Goal: Browse casually: Explore the website without a specific task or goal

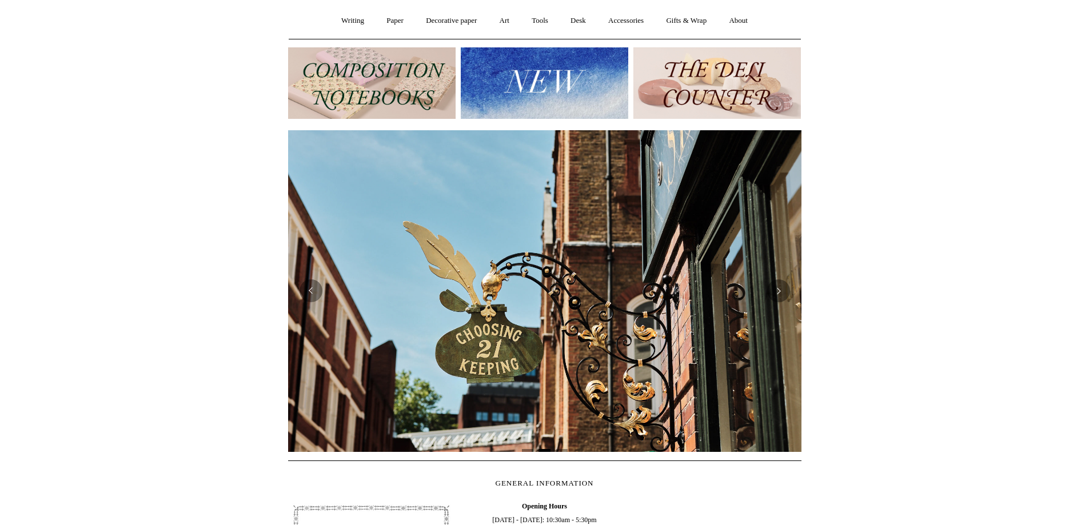
scroll to position [114, 0]
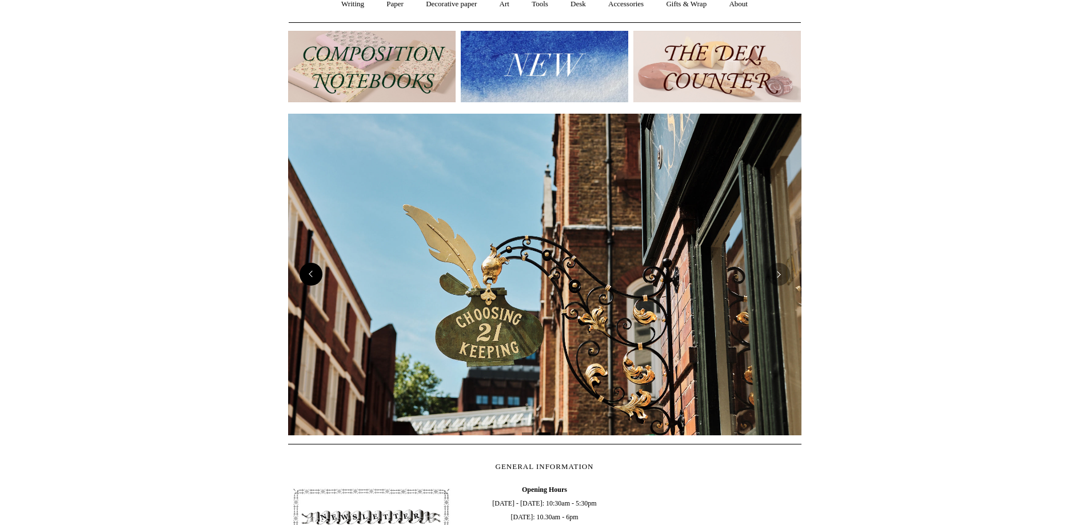
click at [313, 278] on button "Previous" at bounding box center [311, 274] width 23 height 23
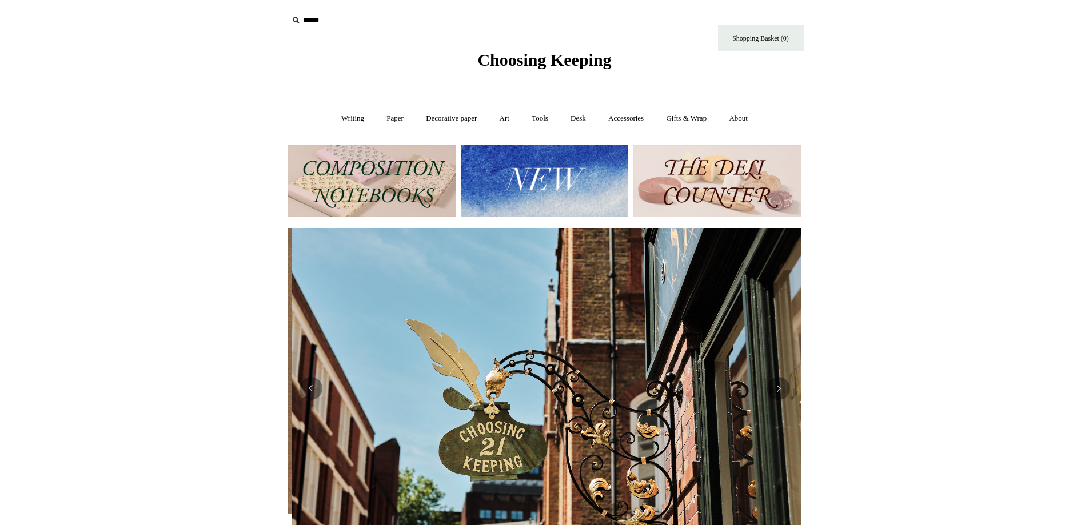
scroll to position [0, 513]
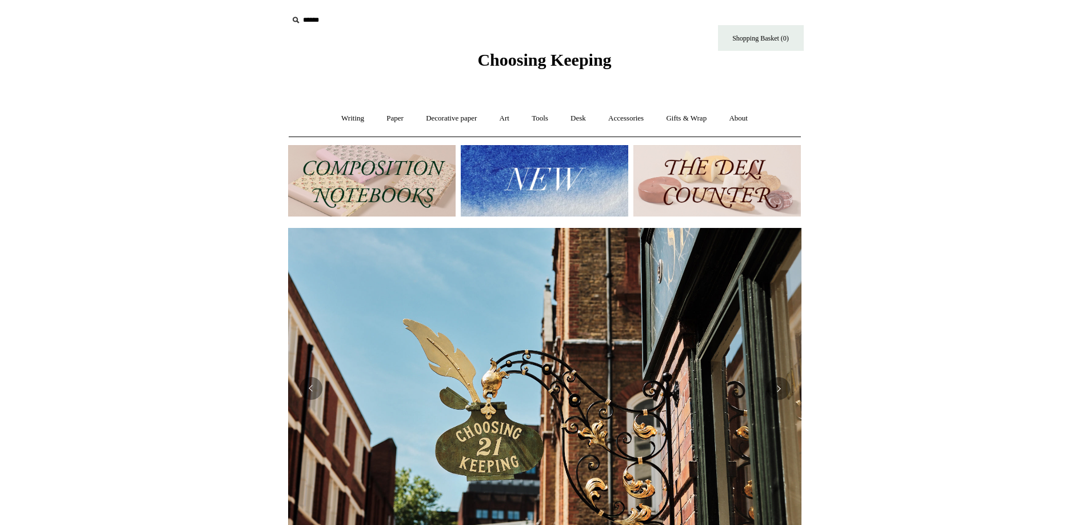
click at [365, 170] on img at bounding box center [372, 180] width 168 height 71
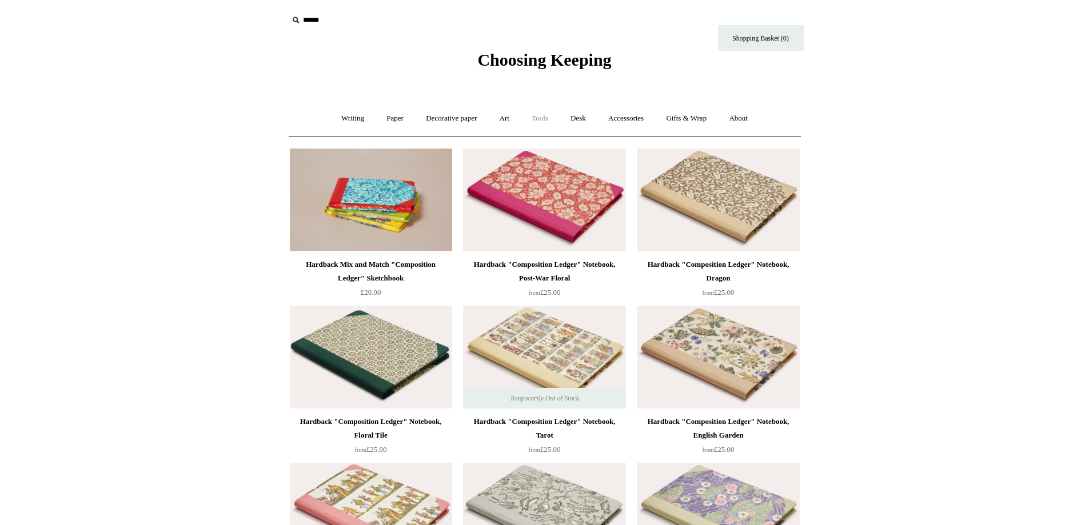
click at [539, 117] on link "Tools +" at bounding box center [539, 118] width 37 height 30
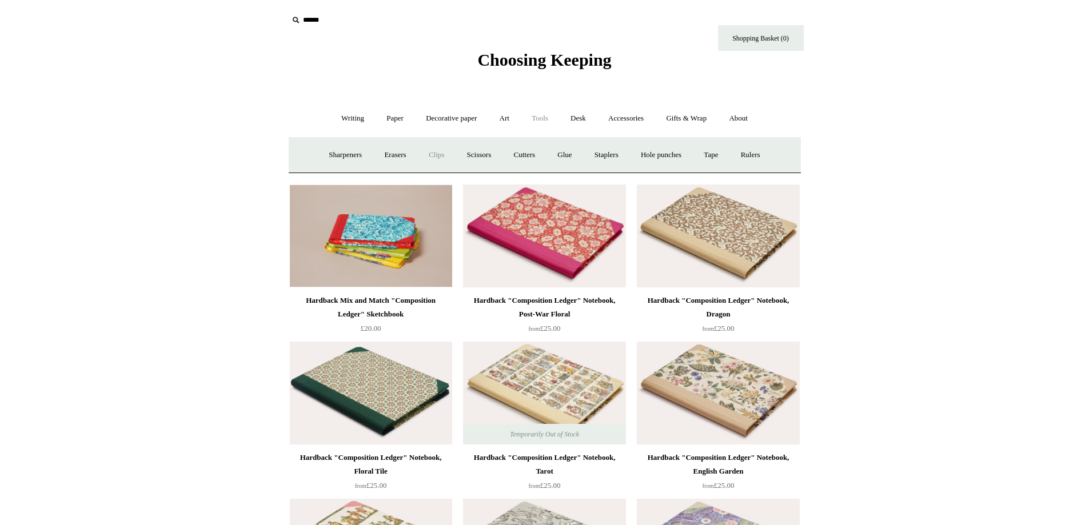
click at [431, 154] on link "Clips +" at bounding box center [437, 155] width 36 height 30
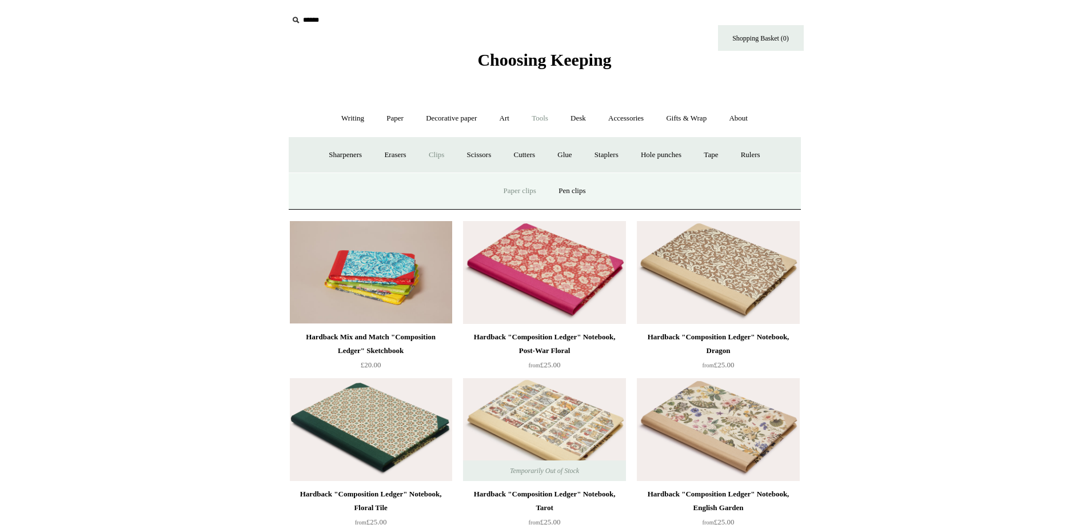
click at [533, 189] on link "Paper clips" at bounding box center [519, 191] width 53 height 30
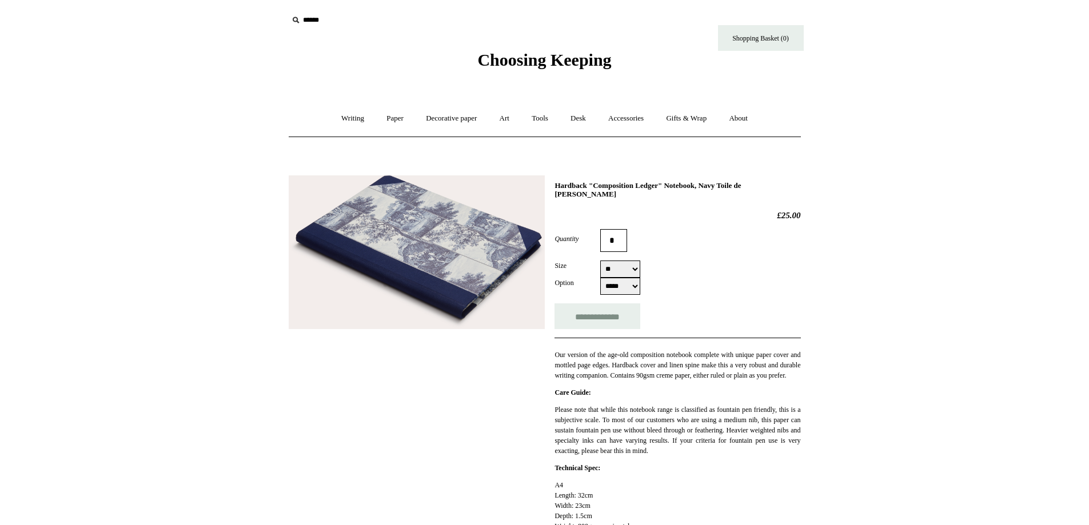
click at [630, 278] on select "***** *****" at bounding box center [620, 286] width 40 height 17
click at [630, 264] on select "** **" at bounding box center [620, 269] width 40 height 17
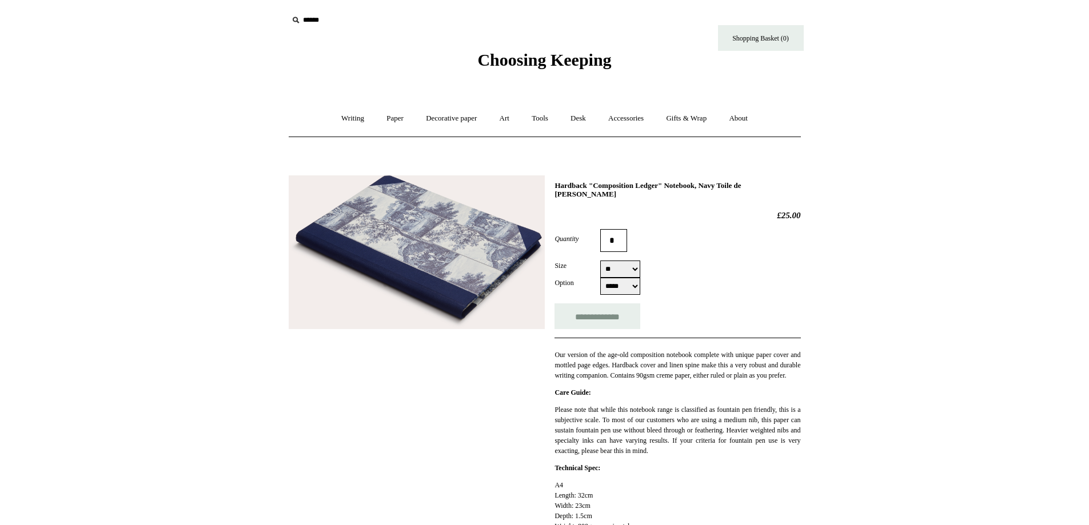
click at [600, 261] on select "** **" at bounding box center [620, 269] width 40 height 17
click at [616, 261] on select "** **" at bounding box center [620, 269] width 40 height 17
select select "**"
click at [600, 261] on select "** **" at bounding box center [620, 269] width 40 height 17
click at [658, 261] on div "Size ** **" at bounding box center [678, 269] width 246 height 17
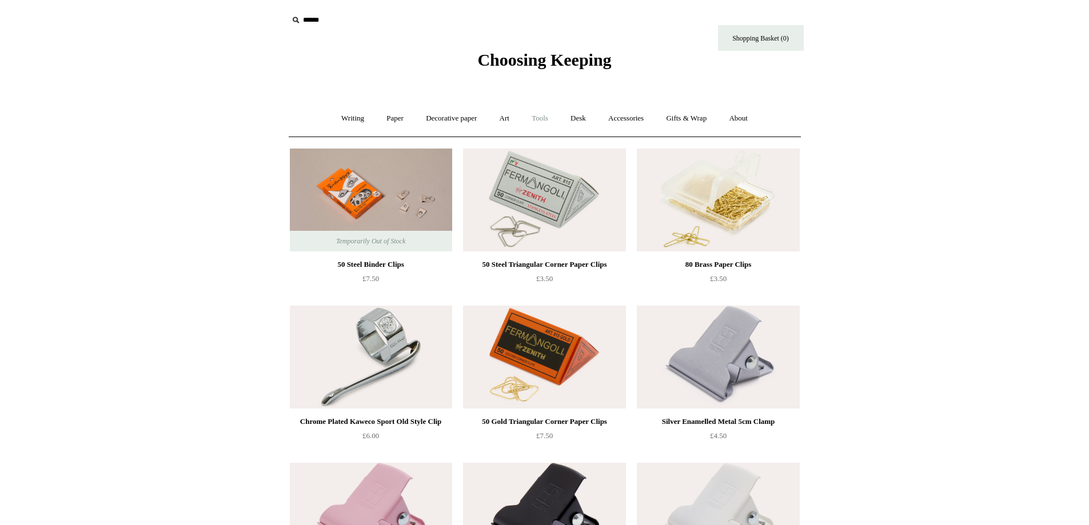
click at [549, 118] on link "Tools +" at bounding box center [539, 118] width 37 height 30
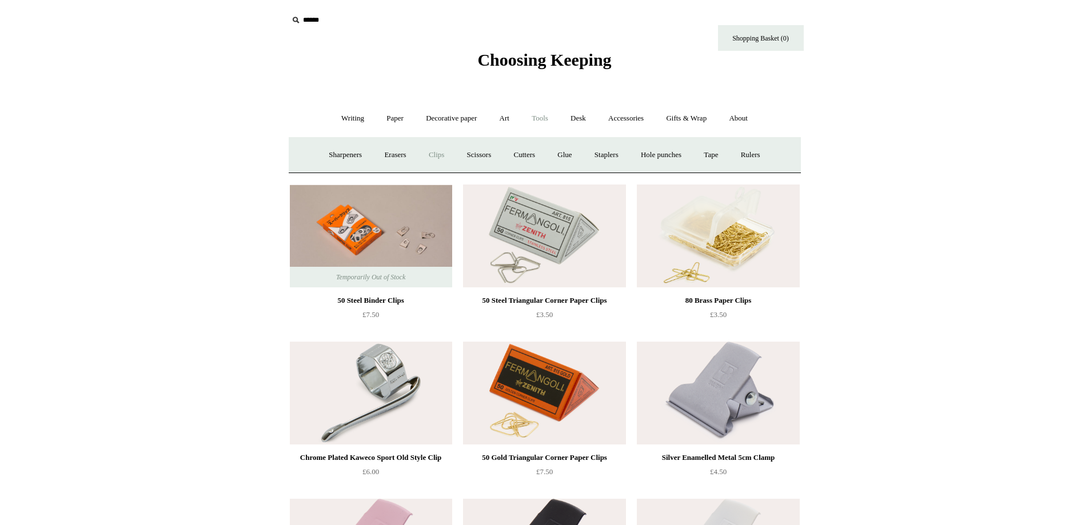
click at [429, 153] on link "Clips +" at bounding box center [437, 155] width 36 height 30
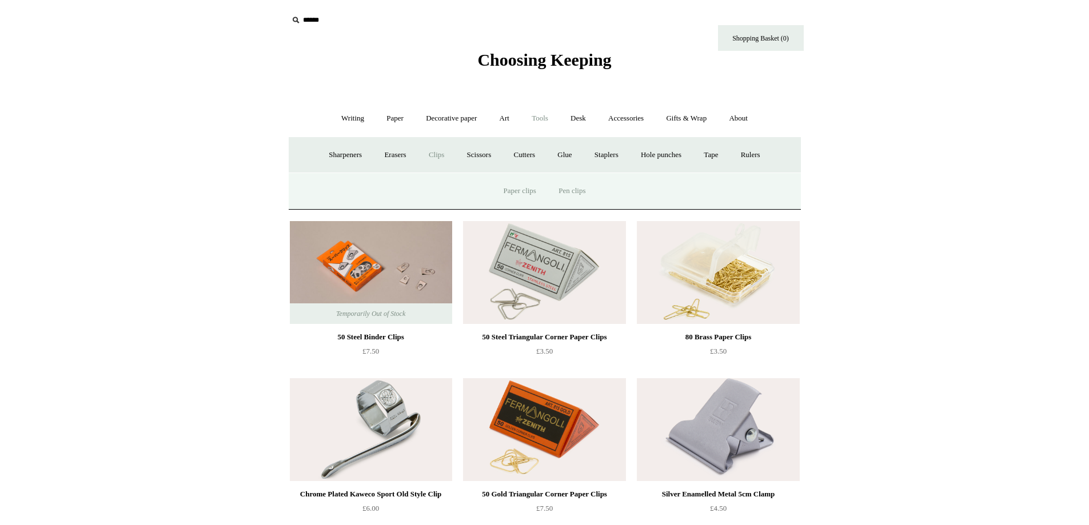
click at [577, 197] on link "Pen clips" at bounding box center [571, 191] width 47 height 30
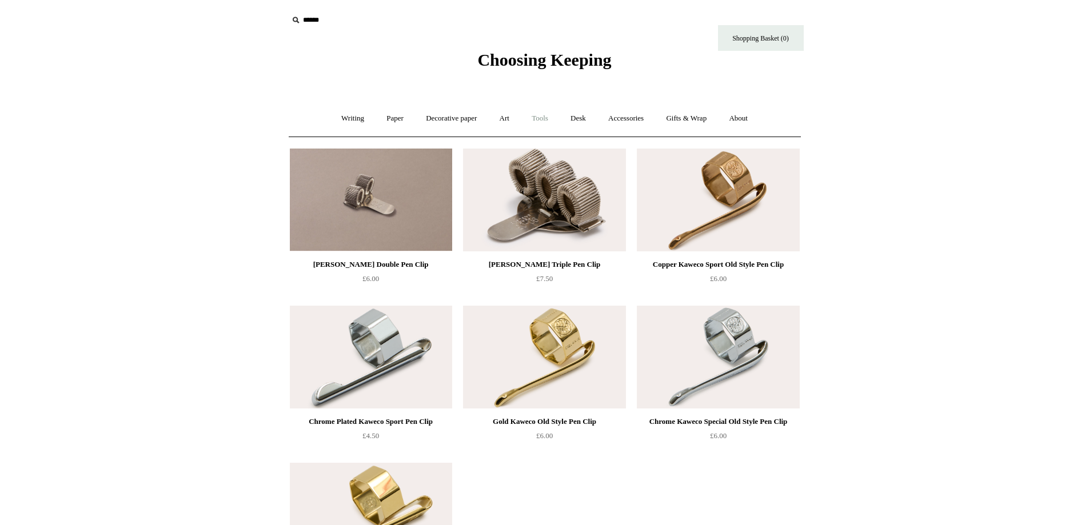
click at [536, 117] on link "Tools +" at bounding box center [539, 118] width 37 height 30
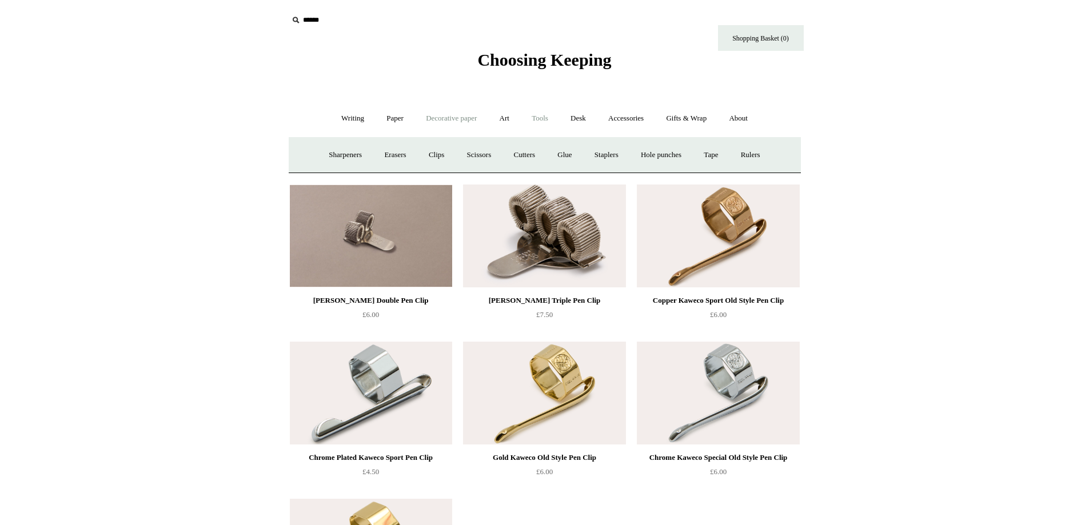
click at [448, 117] on link "Decorative paper +" at bounding box center [451, 118] width 71 height 30
click at [364, 152] on link "All" at bounding box center [371, 155] width 30 height 30
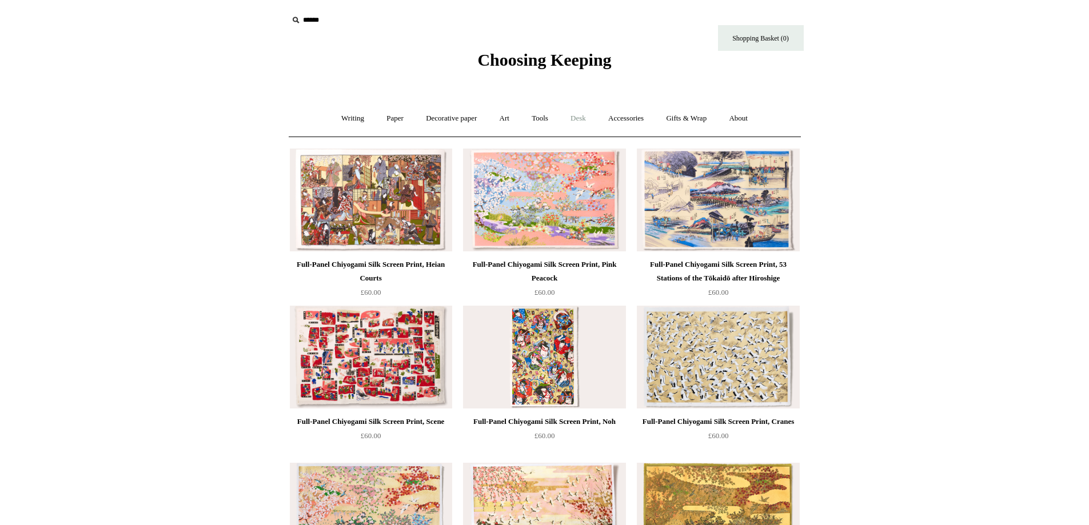
click at [573, 118] on link "Desk +" at bounding box center [578, 118] width 36 height 30
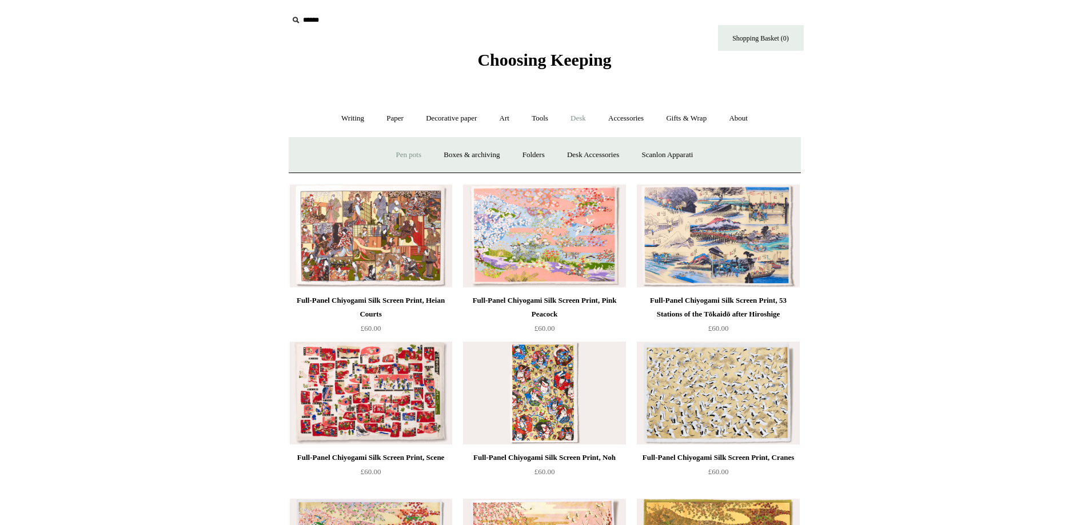
click at [398, 154] on link "Pen pots" at bounding box center [409, 155] width 46 height 30
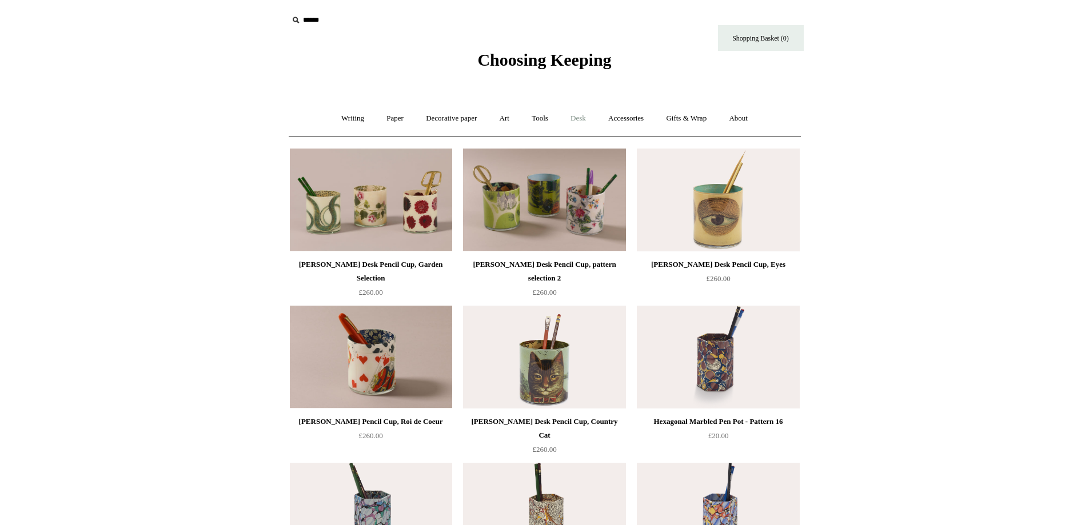
click at [579, 117] on link "Desk +" at bounding box center [578, 118] width 36 height 30
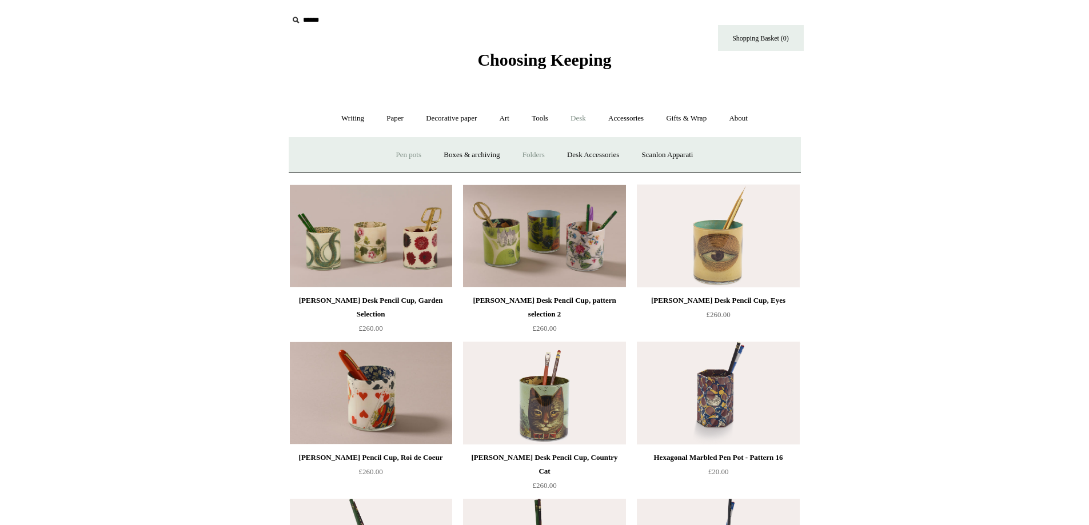
click at [526, 157] on link "Folders" at bounding box center [533, 155] width 43 height 30
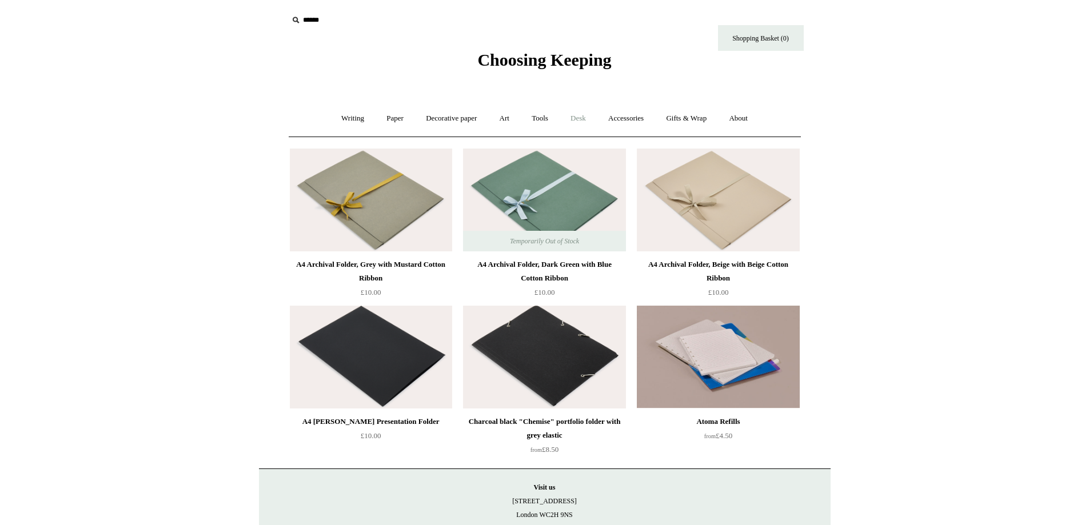
click at [580, 114] on link "Desk +" at bounding box center [578, 118] width 36 height 30
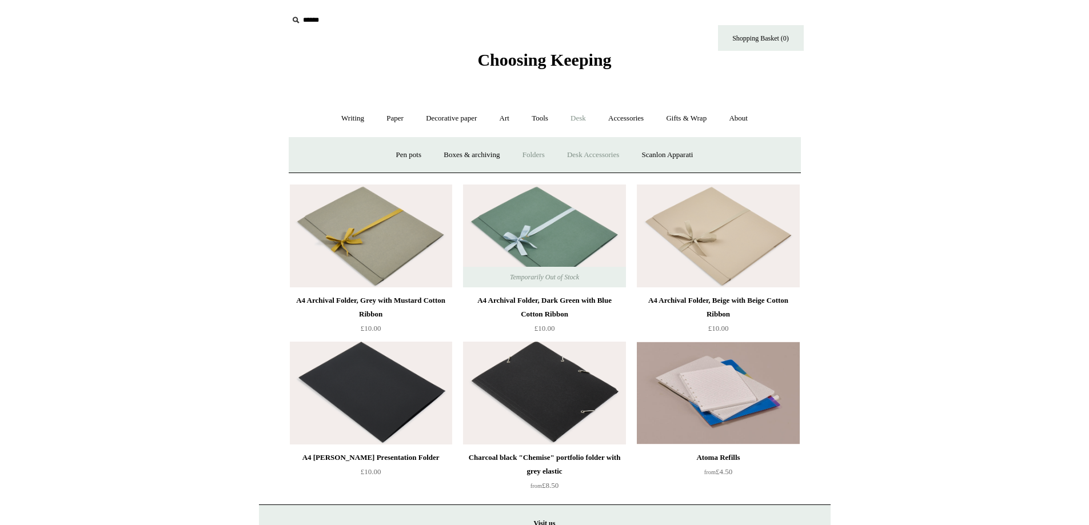
click at [586, 150] on link "Desk Accessories" at bounding box center [593, 155] width 73 height 30
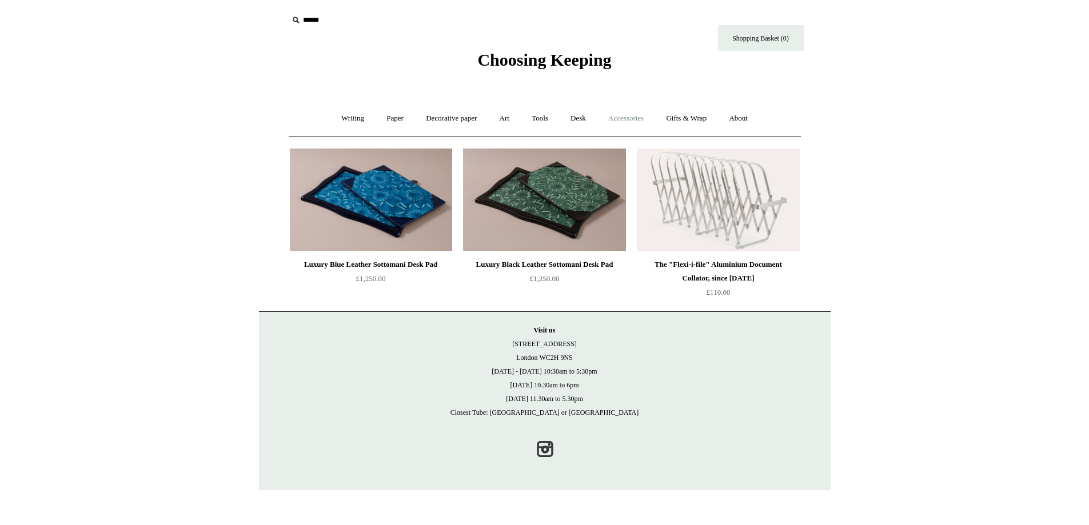
click at [628, 121] on link "Accessories +" at bounding box center [626, 118] width 56 height 30
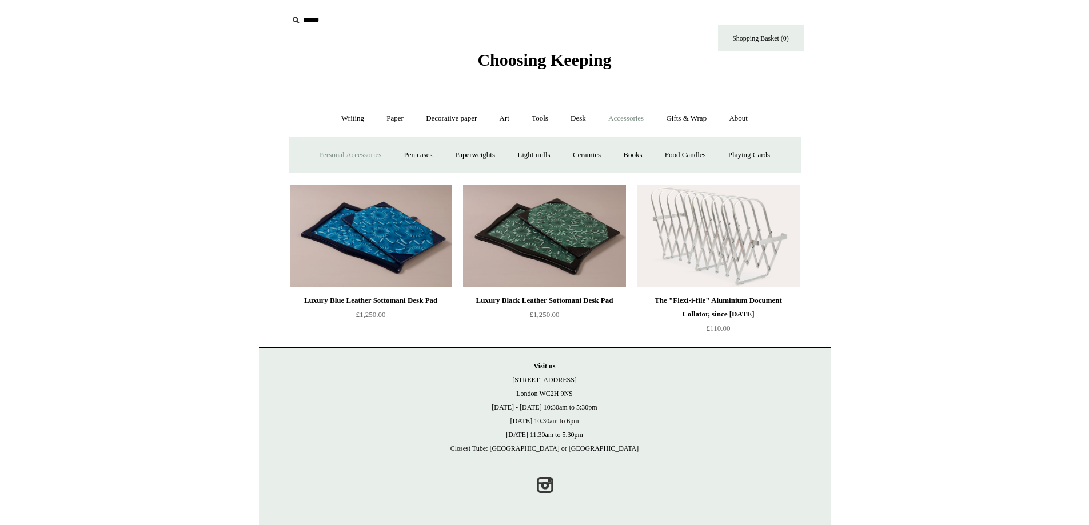
click at [360, 149] on link "Personal Accessories +" at bounding box center [350, 155] width 83 height 30
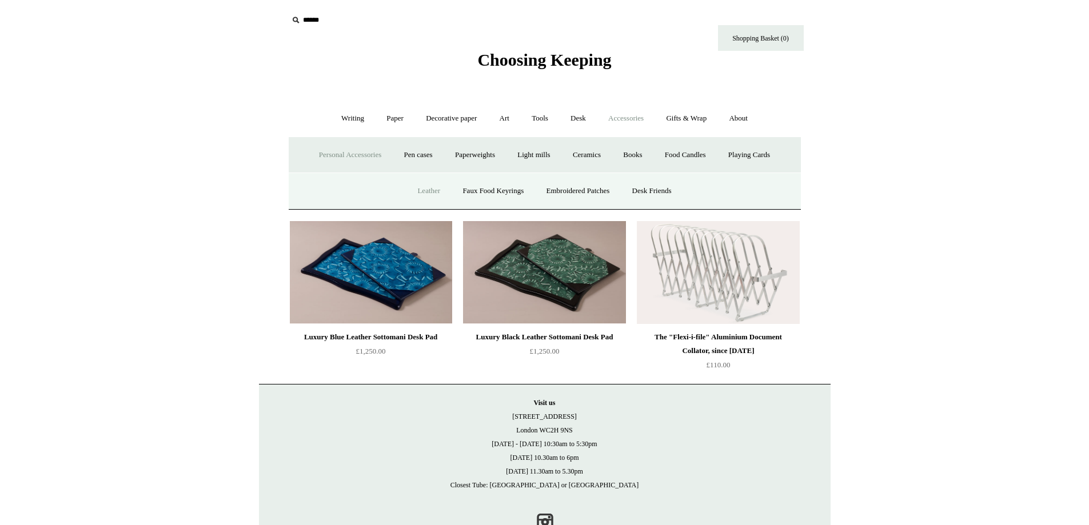
click at [420, 186] on link "Leather" at bounding box center [428, 191] width 43 height 30
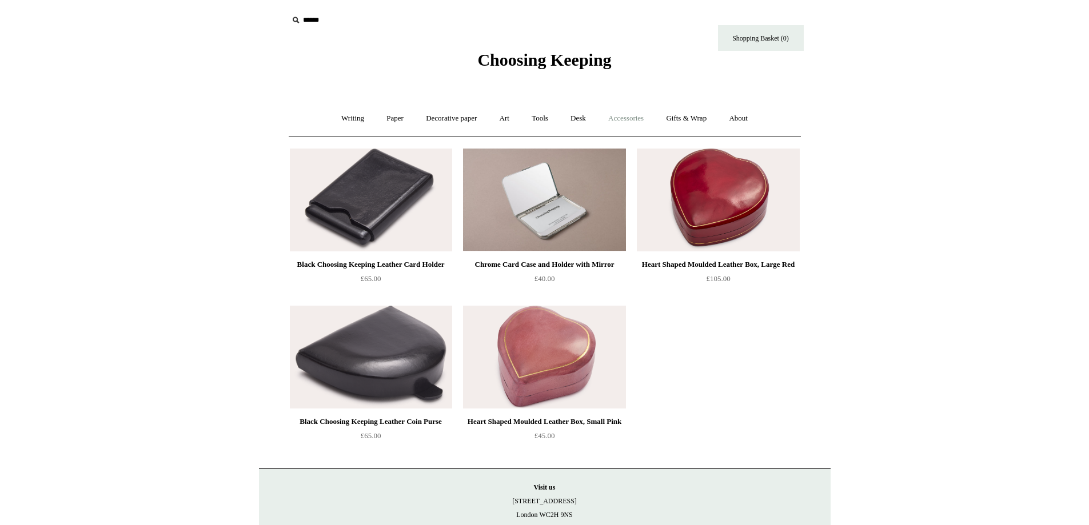
click at [624, 117] on link "Accessories +" at bounding box center [626, 118] width 56 height 30
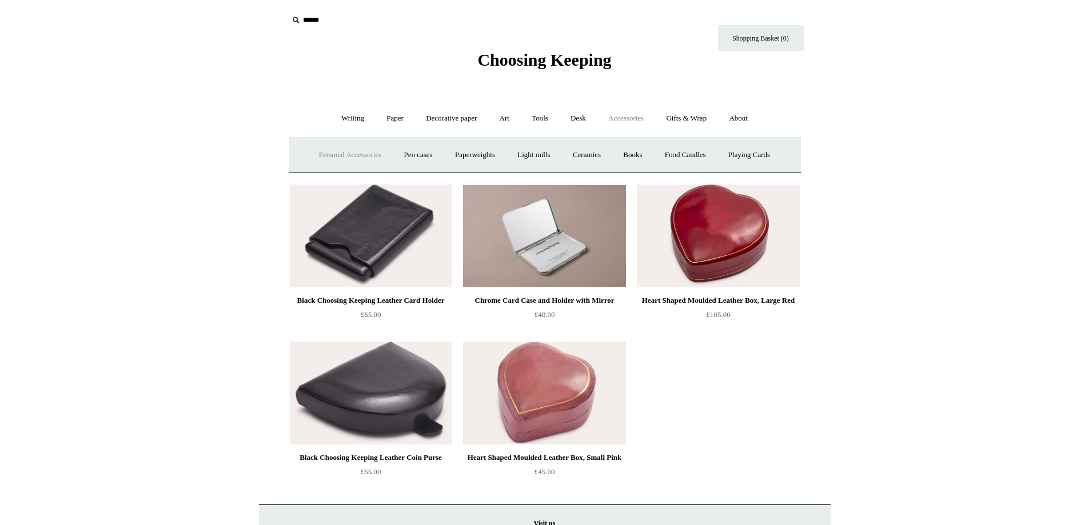
click at [358, 155] on link "Personal Accessories +" at bounding box center [350, 155] width 83 height 30
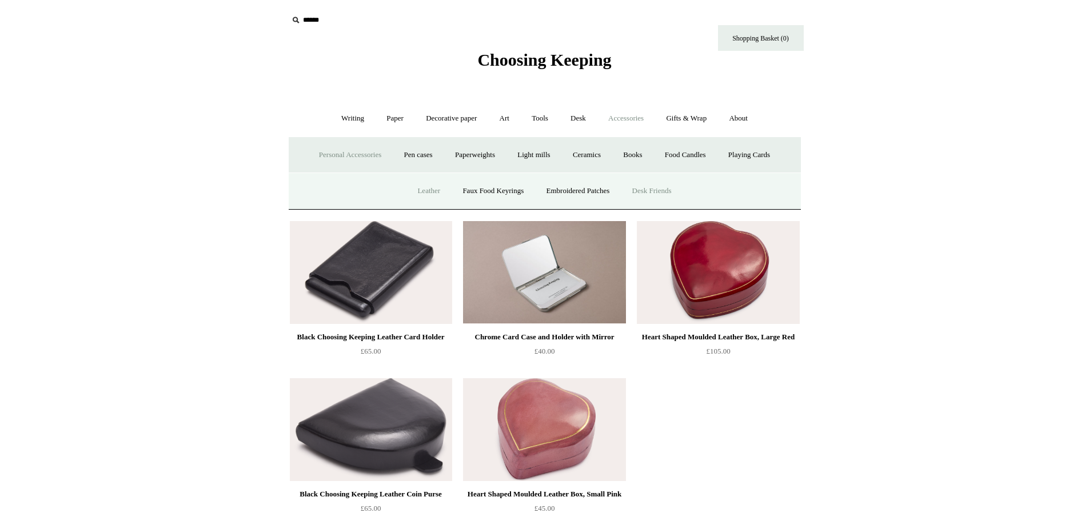
click at [658, 185] on link "Desk Friends" at bounding box center [652, 191] width 60 height 30
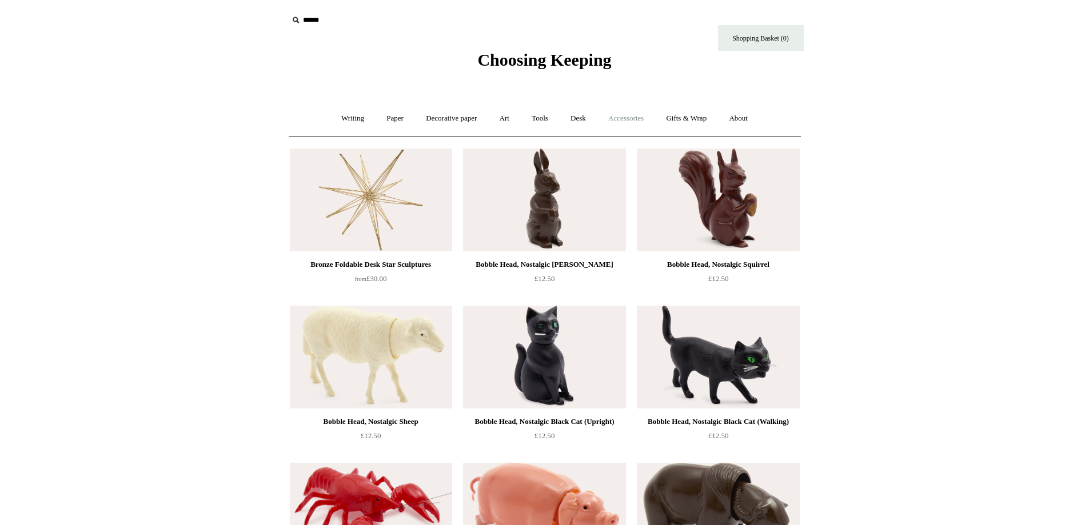
click at [622, 121] on link "Accessories +" at bounding box center [626, 118] width 56 height 30
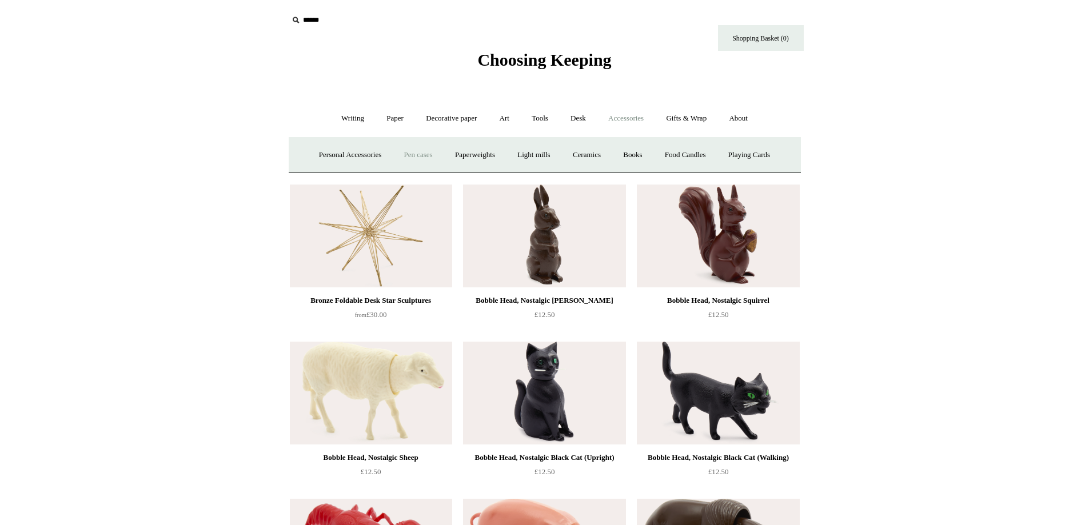
click at [417, 159] on link "Pen cases" at bounding box center [417, 155] width 49 height 30
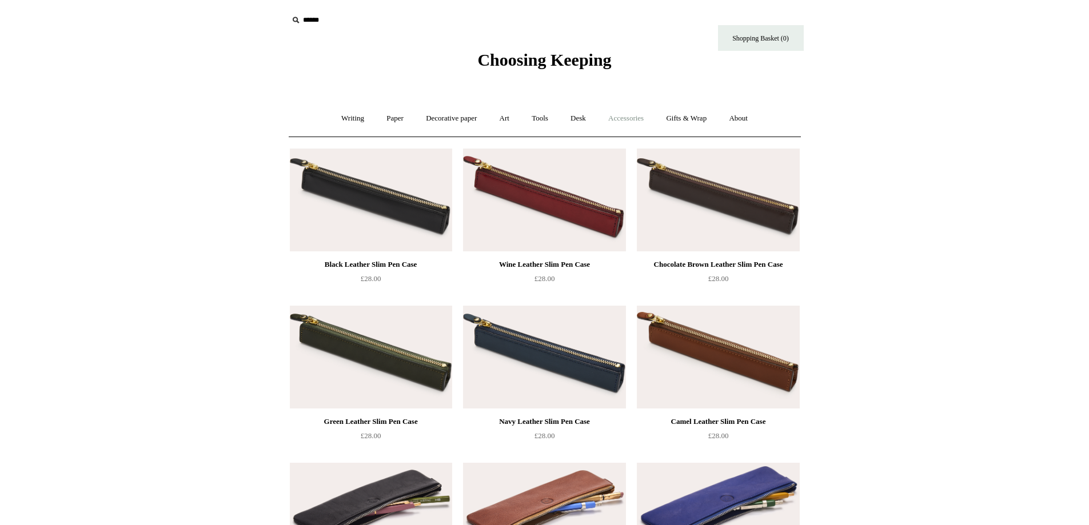
click at [636, 122] on link "Accessories +" at bounding box center [626, 118] width 56 height 30
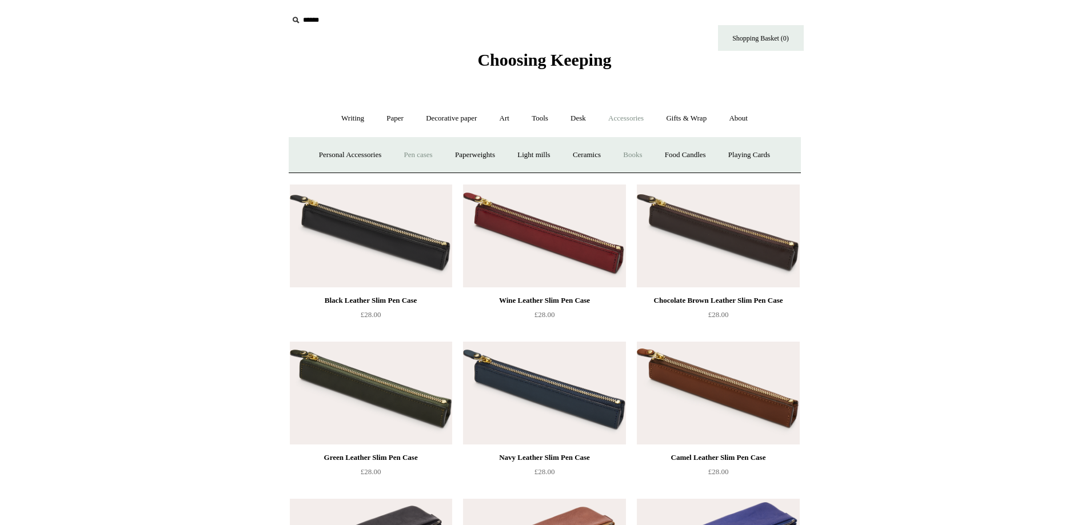
click at [644, 153] on link "Books" at bounding box center [632, 155] width 39 height 30
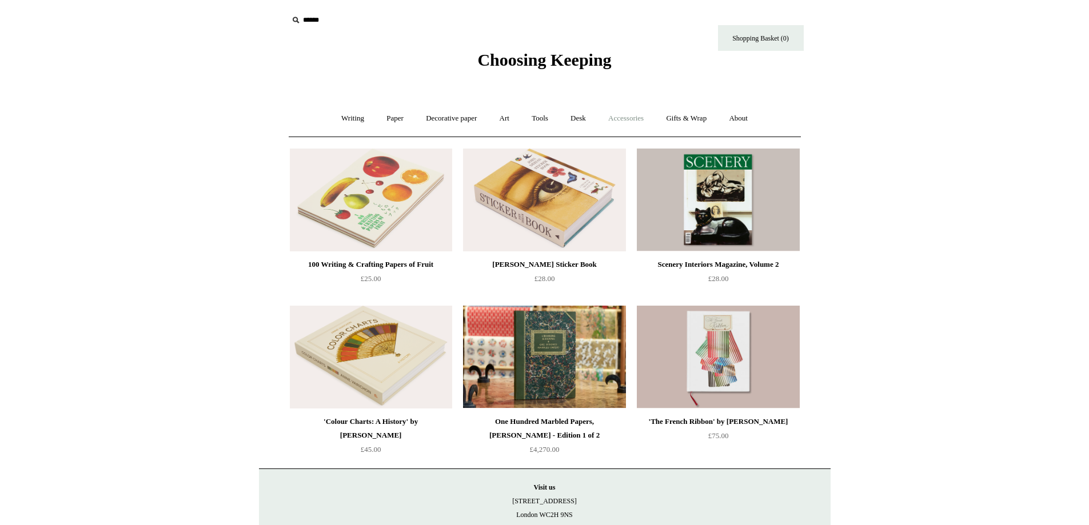
click at [614, 118] on link "Accessories +" at bounding box center [626, 118] width 56 height 30
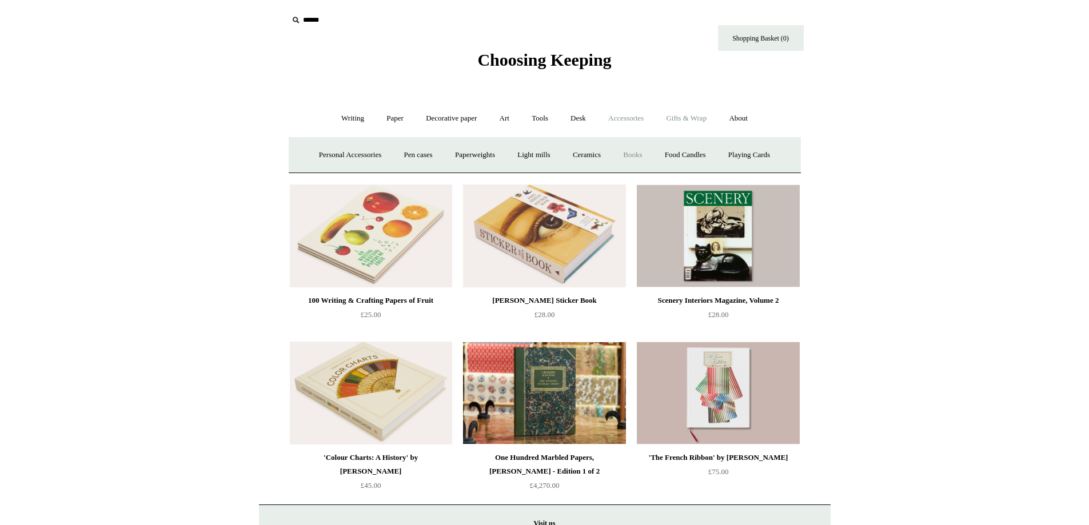
click at [704, 118] on link "Gifts & Wrap +" at bounding box center [686, 118] width 61 height 30
click at [356, 123] on link "Writing +" at bounding box center [352, 118] width 43 height 30
click at [391, 146] on link "Fountain pens +" at bounding box center [405, 155] width 62 height 30
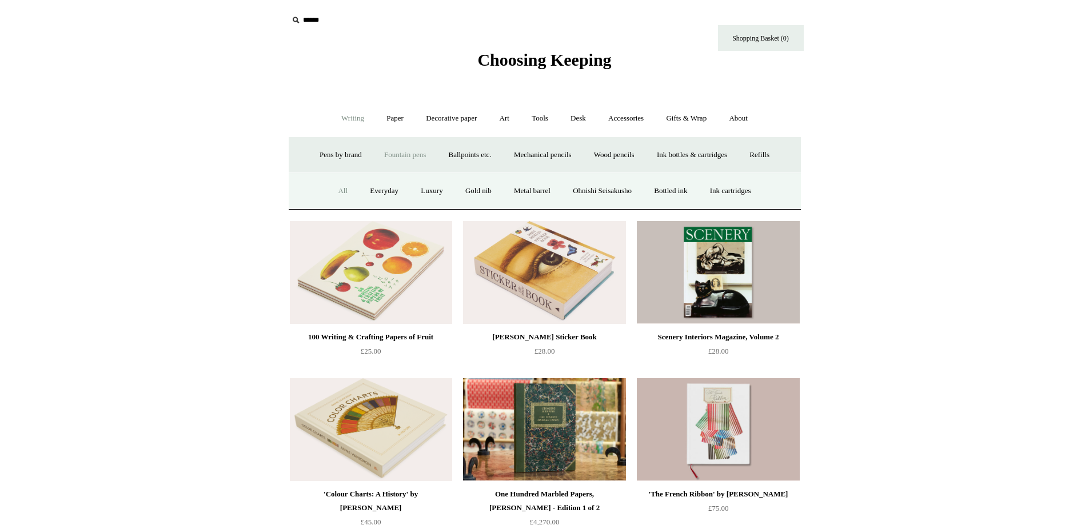
click at [330, 183] on link "All" at bounding box center [343, 191] width 30 height 30
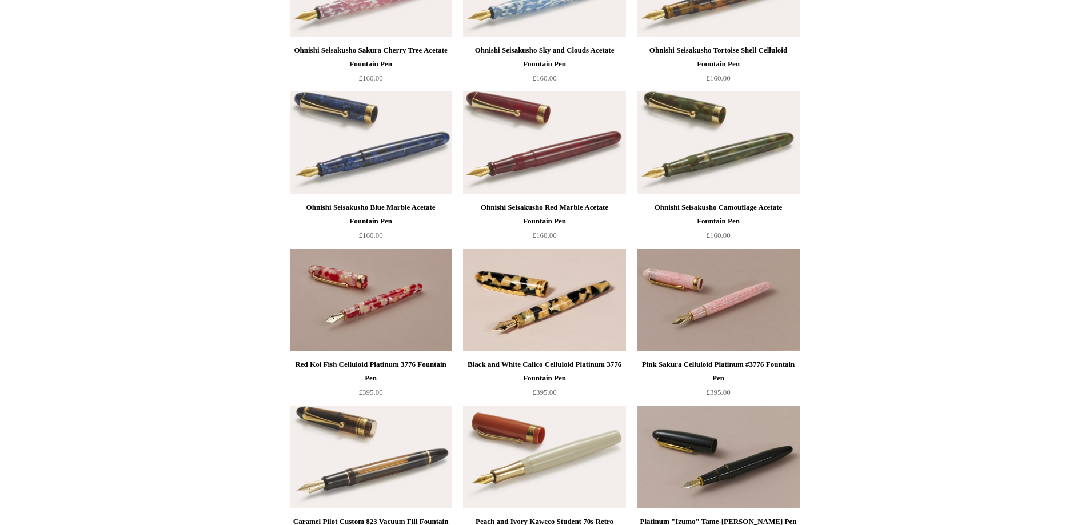
scroll to position [2630, 0]
